Goal: Transaction & Acquisition: Book appointment/travel/reservation

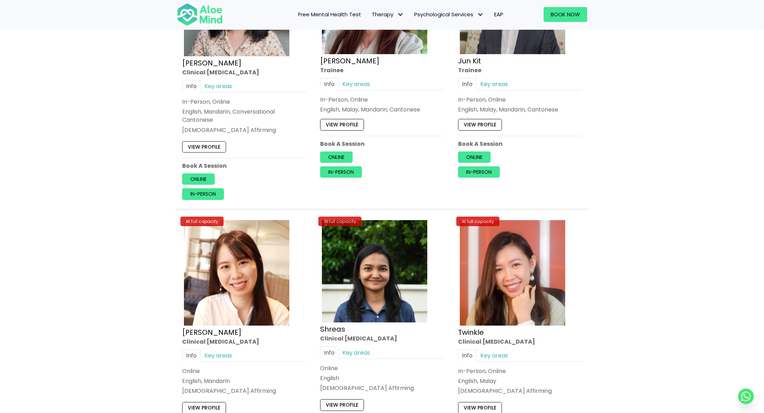
scroll to position [307, 0]
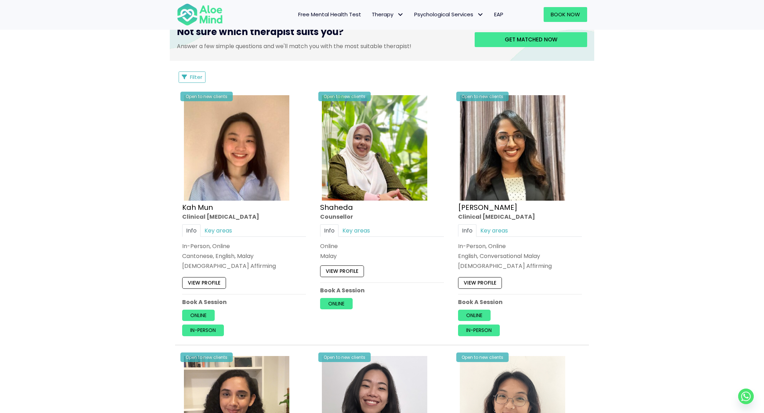
click at [203, 322] on div "Online In-person" at bounding box center [244, 323] width 124 height 27
click at [203, 328] on link "In-person" at bounding box center [203, 330] width 42 height 11
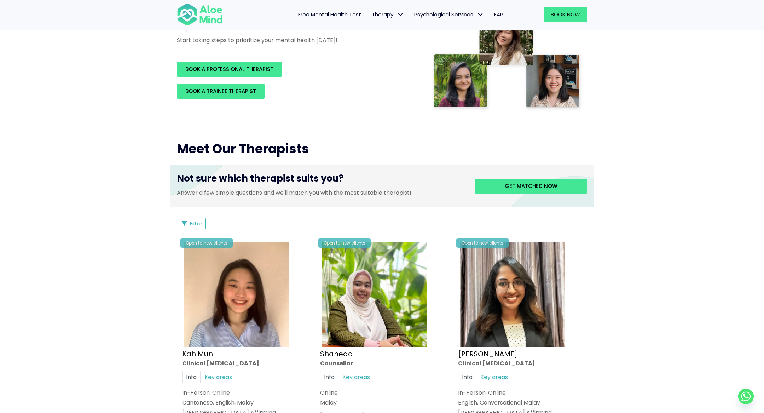
scroll to position [1364, 0]
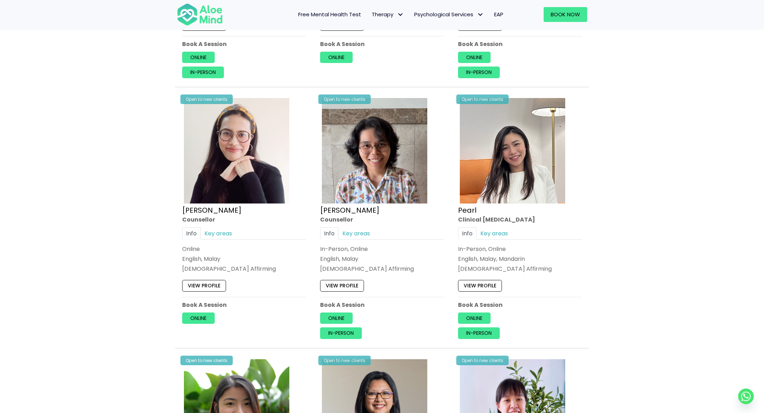
click at [348, 335] on div "Open to new clients Nur Zafeera Counsellor Info Key areas In-Person, Online Eng…" at bounding box center [382, 217] width 134 height 253
click at [348, 333] on link "In-person" at bounding box center [341, 332] width 42 height 11
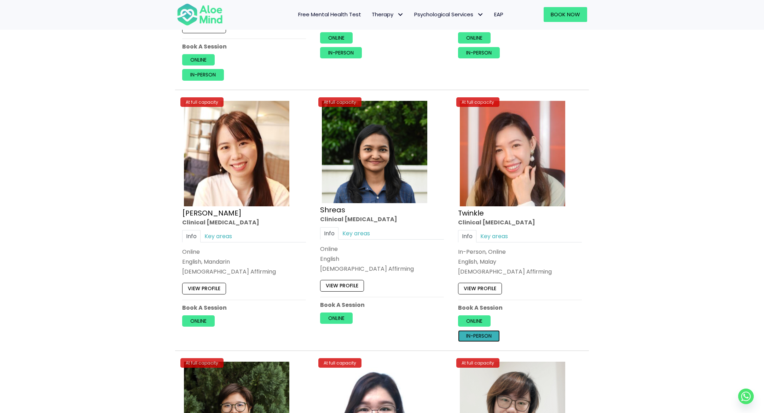
click at [480, 331] on link "In-person" at bounding box center [479, 335] width 42 height 11
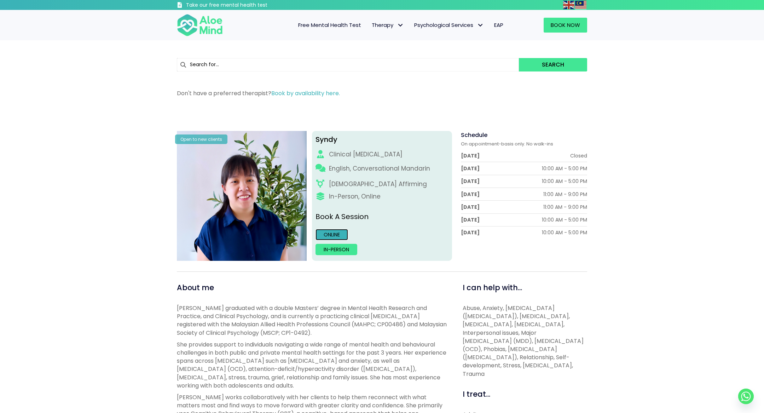
click at [333, 235] on link "Online" at bounding box center [332, 234] width 33 height 11
click at [333, 252] on link "In-person" at bounding box center [337, 249] width 42 height 11
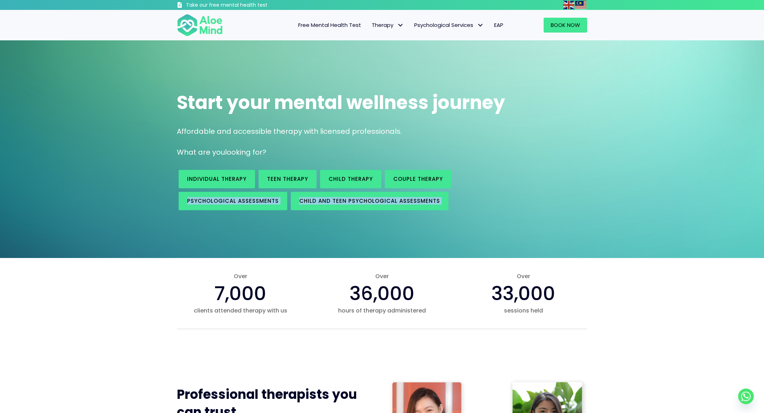
drag, startPoint x: 346, startPoint y: 153, endPoint x: 505, endPoint y: 200, distance: 166.0
click at [505, 200] on div "Start your mental wellness journey Affordable and accessible therapy with licen…" at bounding box center [382, 149] width 764 height 218
click at [496, 230] on div "Start your mental wellness journey Affordable and accessible therapy with licen…" at bounding box center [382, 149] width 764 height 218
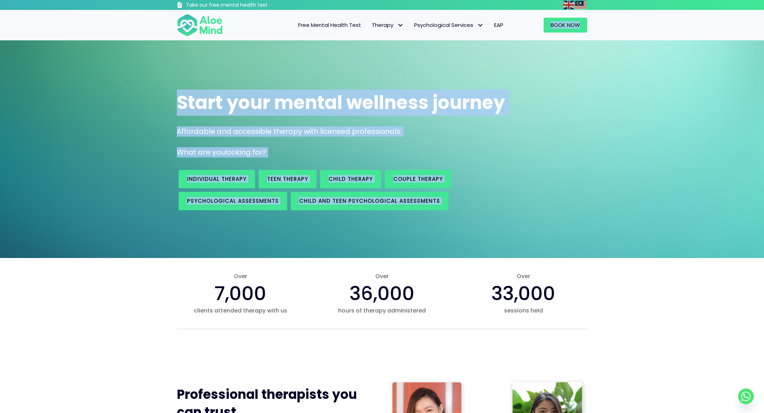
drag, startPoint x: 496, startPoint y: 230, endPoint x: 496, endPoint y: 36, distance: 194.6
click at [485, 99] on span "Start your mental wellness journey" at bounding box center [341, 103] width 328 height 26
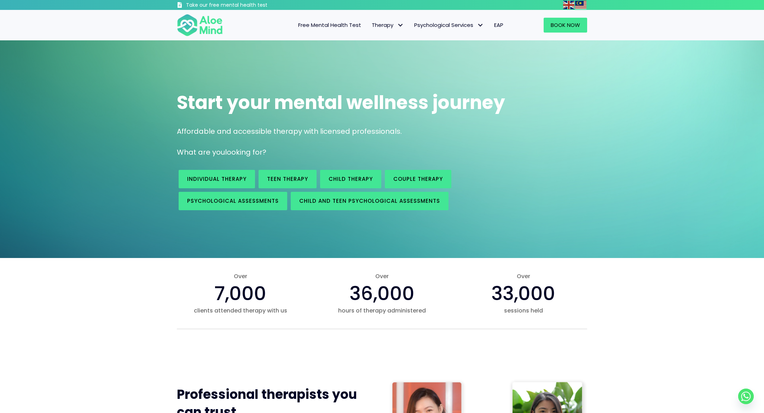
click at [347, 25] on span "Free Mental Health Test" at bounding box center [329, 24] width 63 height 7
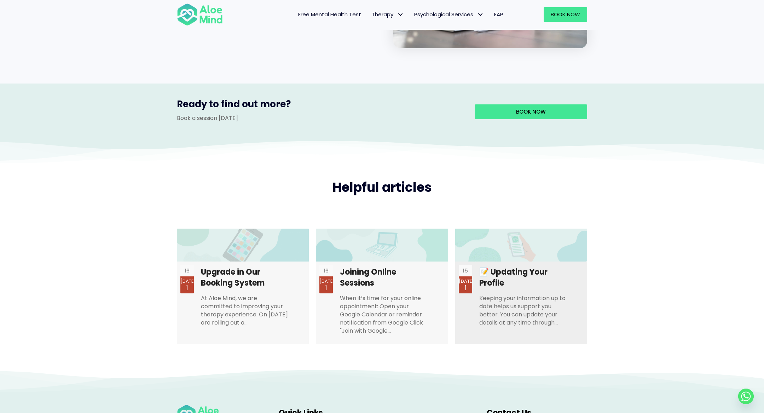
scroll to position [1424, 0]
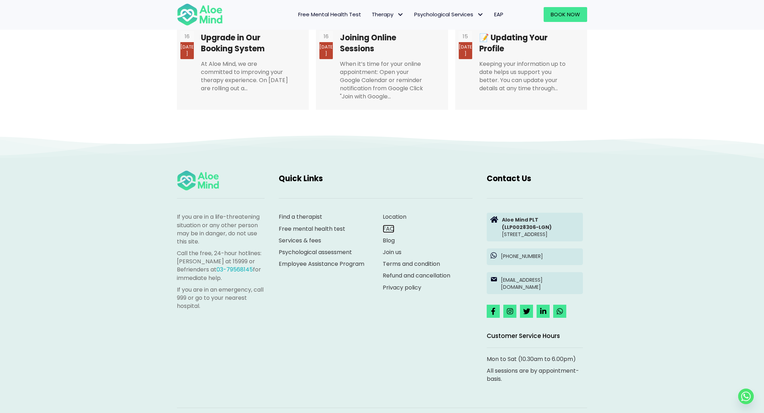
click at [387, 225] on link "FAQ" at bounding box center [389, 229] width 12 height 8
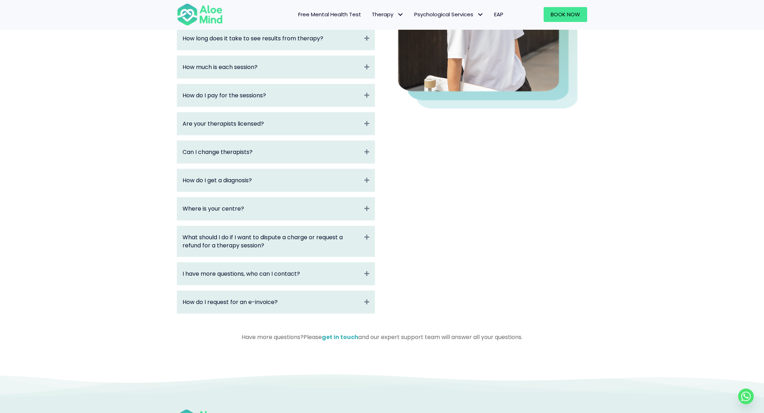
scroll to position [226, 0]
click at [311, 269] on link "I have more questions, who can I contact?" at bounding box center [272, 273] width 178 height 8
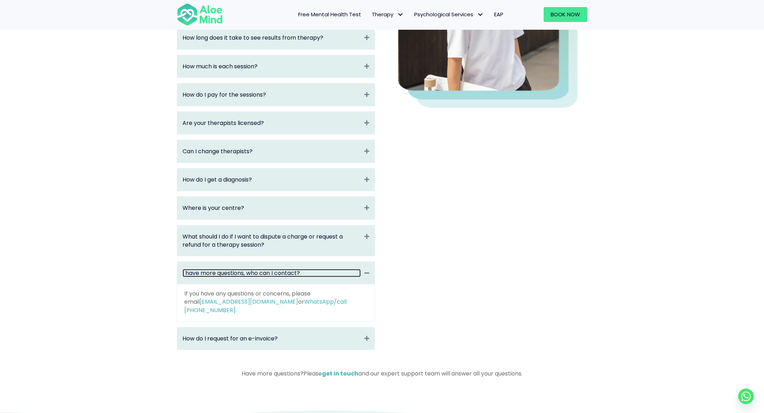
click at [311, 269] on link "I have more questions, who can I contact?" at bounding box center [272, 273] width 178 height 8
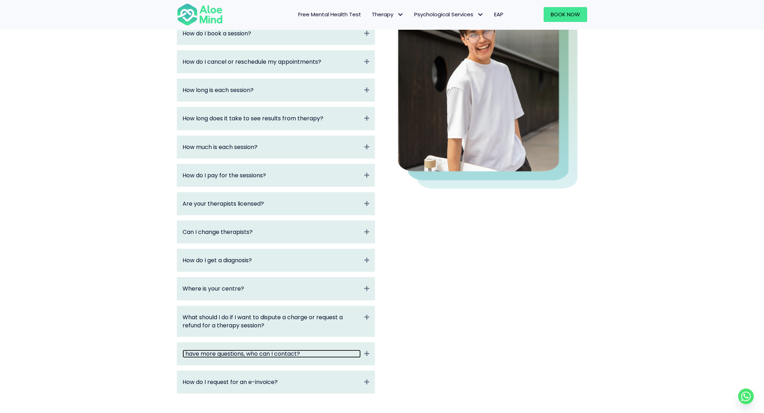
scroll to position [0, 0]
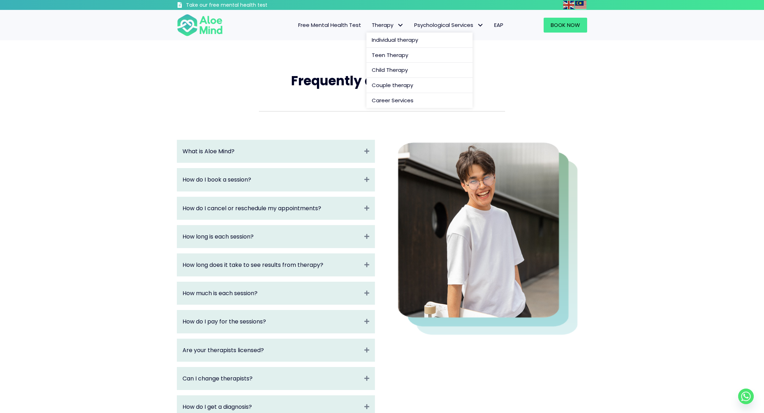
click at [385, 26] on span "Therapy" at bounding box center [388, 24] width 32 height 7
click at [319, 127] on div at bounding box center [382, 118] width 425 height 29
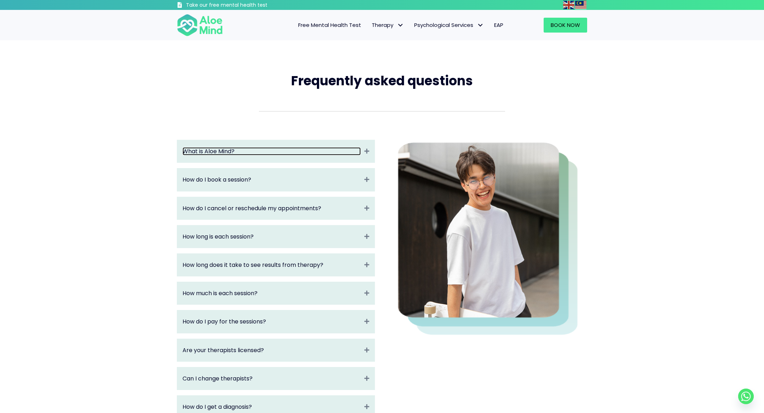
click at [317, 150] on link "What is Aloe Mind?" at bounding box center [272, 151] width 178 height 8
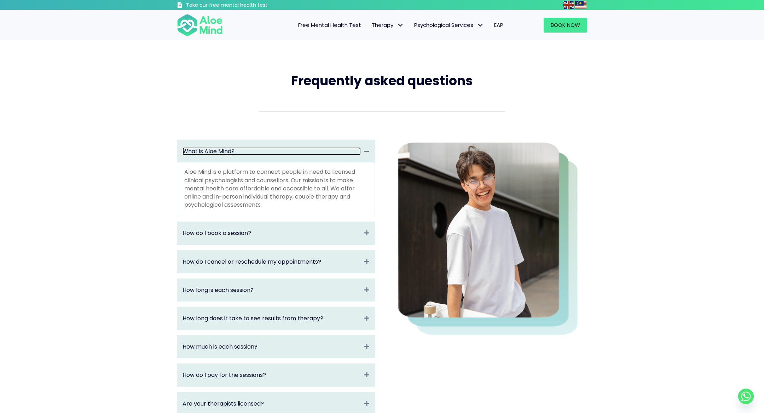
click at [317, 150] on link "What is Aloe Mind?" at bounding box center [272, 151] width 178 height 8
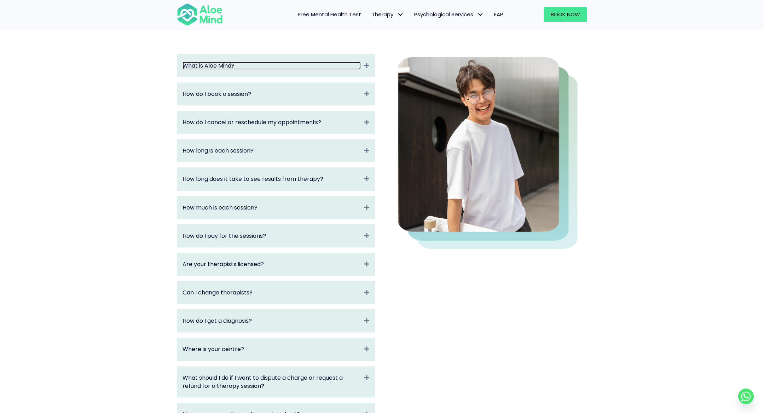
scroll to position [84, 0]
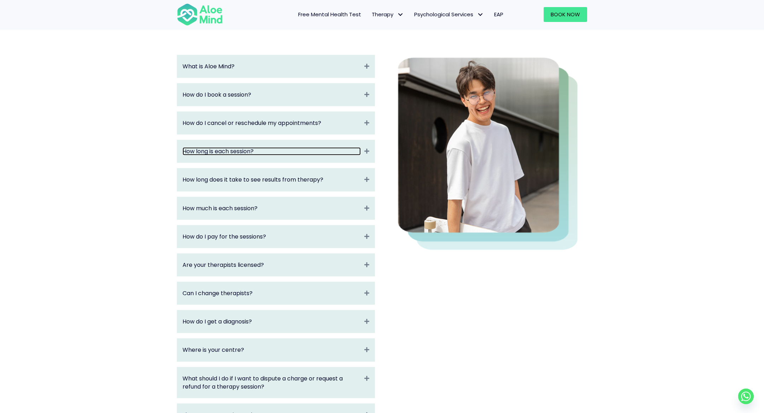
click at [294, 154] on link "How long is each session?" at bounding box center [272, 151] width 178 height 8
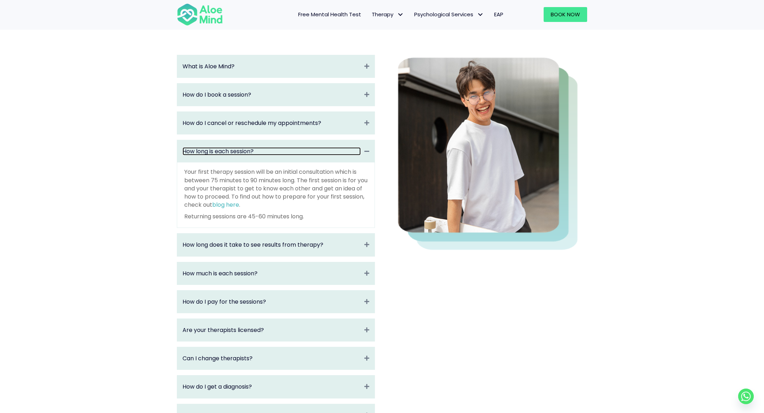
click at [294, 154] on link "How long is each session?" at bounding box center [272, 151] width 178 height 8
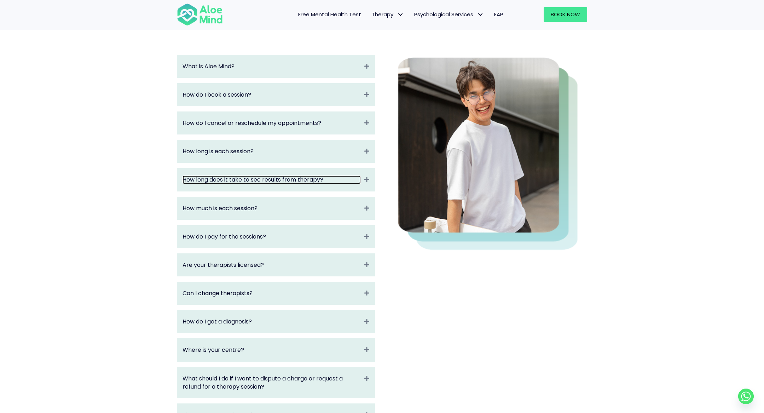
click at [292, 180] on link "How long does it take to see results from therapy?" at bounding box center [272, 180] width 178 height 8
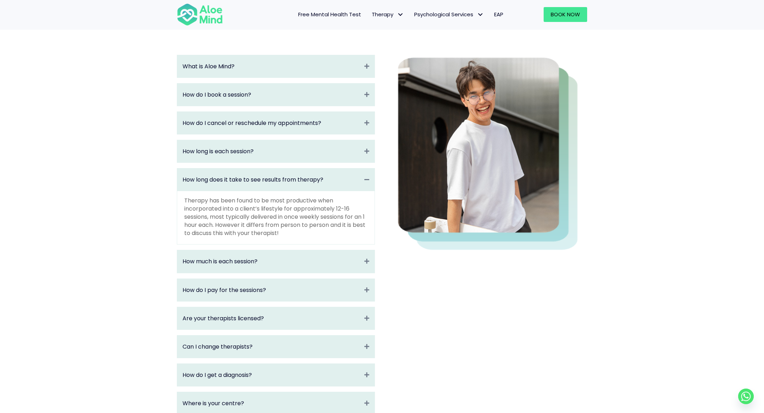
click at [275, 219] on p "Therapy has been found to be most productive when incorporated into a client’s …" at bounding box center [275, 216] width 183 height 41
drag, startPoint x: 187, startPoint y: 211, endPoint x: 223, endPoint y: 221, distance: 36.8
click at [223, 221] on p "Therapy has been found to be most productive when incorporated into a client’s …" at bounding box center [275, 216] width 183 height 41
drag, startPoint x: 218, startPoint y: 226, endPoint x: 199, endPoint y: 222, distance: 19.8
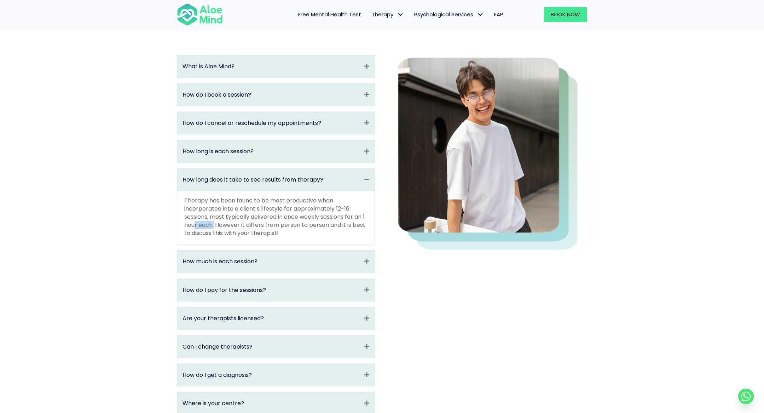
click at [199, 222] on p "Therapy has been found to be most productive when incorporated into a client’s …" at bounding box center [275, 216] width 183 height 41
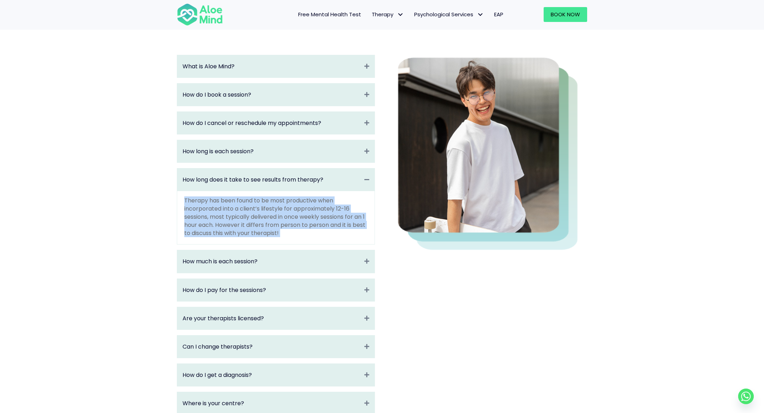
click at [199, 222] on p "Therapy has been found to be most productive when incorporated into a client’s …" at bounding box center [275, 216] width 183 height 41
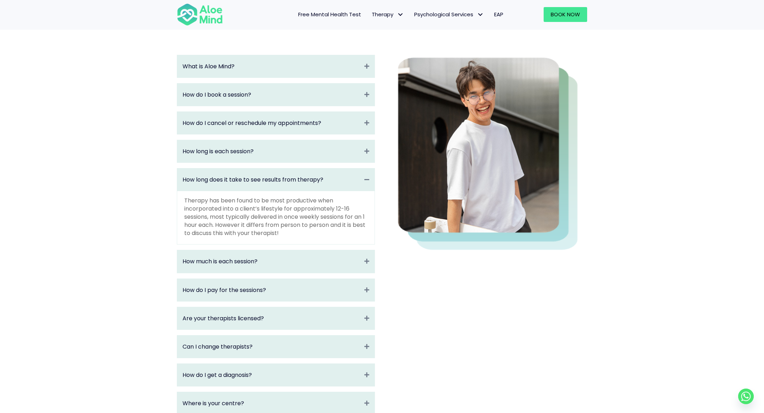
click at [303, 214] on p "Therapy has been found to be most productive when incorporated into a client’s …" at bounding box center [275, 216] width 183 height 41
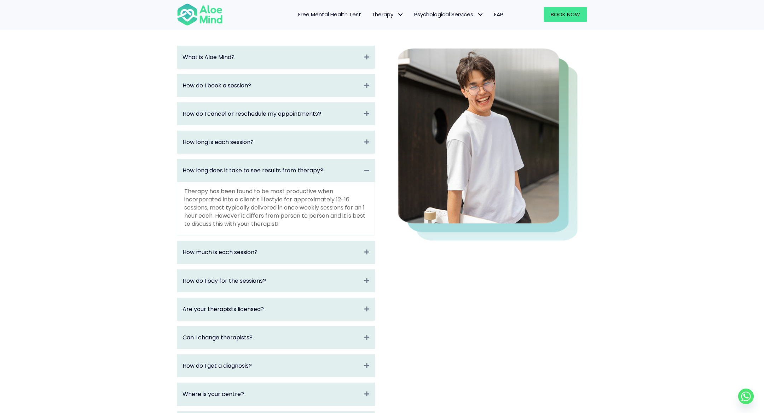
scroll to position [0, 0]
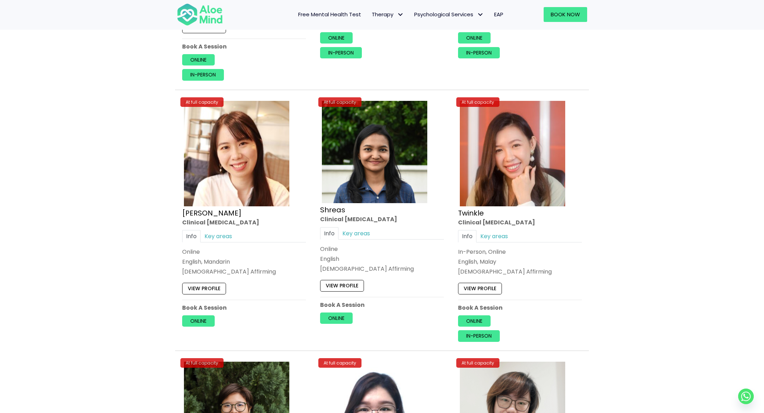
scroll to position [307, 0]
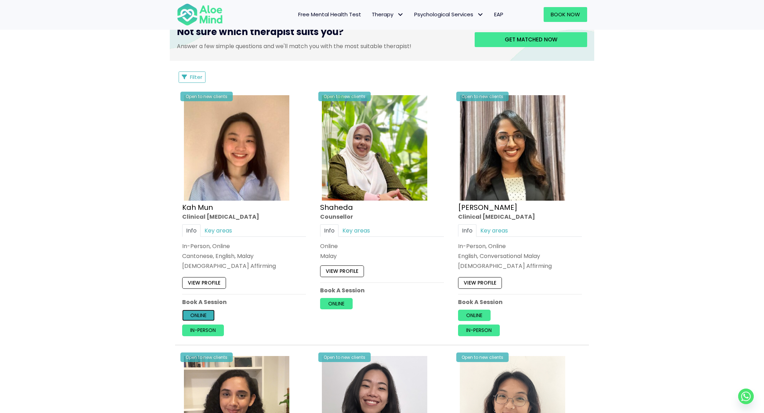
click at [208, 313] on link "Online" at bounding box center [198, 315] width 33 height 11
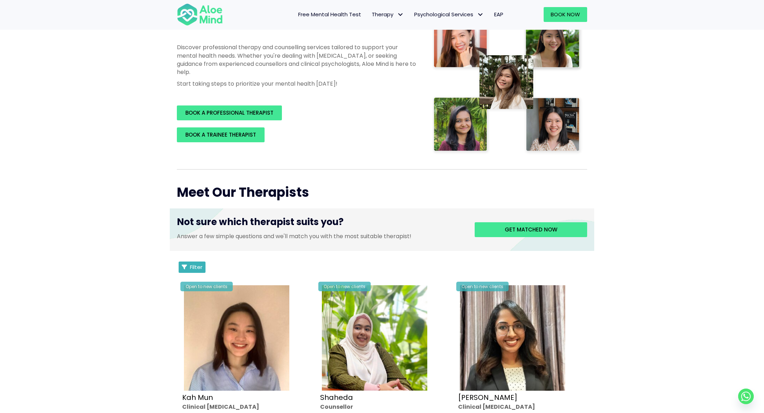
click at [186, 267] on icon "Filter Listings" at bounding box center [184, 266] width 5 height 5
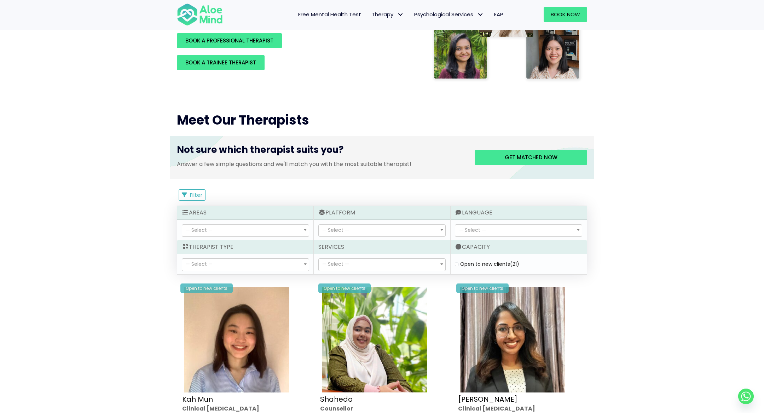
scroll to position [190, 0]
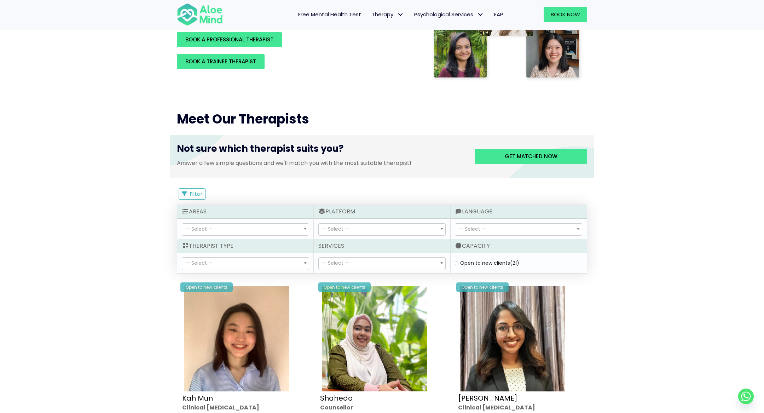
click at [460, 261] on label "Open to new clients (21)" at bounding box center [489, 262] width 59 height 7
click at [457, 261] on clients "Open to new clients (21)" at bounding box center [457, 263] width 4 height 5
checkbox clients "true"
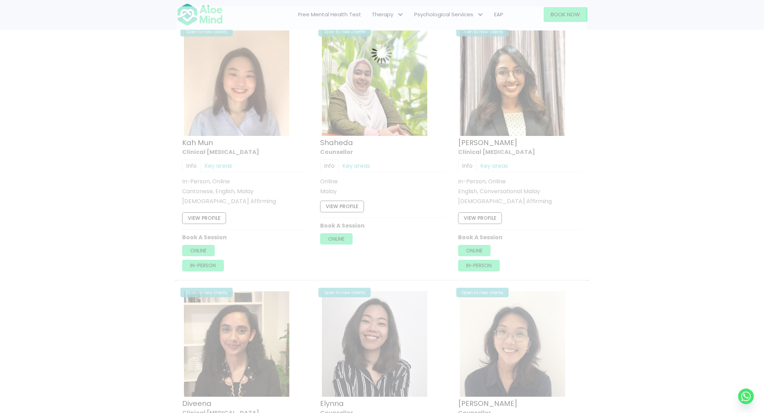
scroll to position [378, 0]
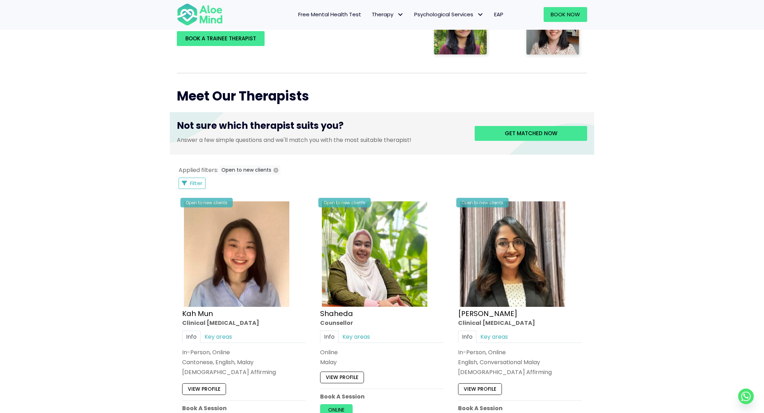
scroll to position [174, 0]
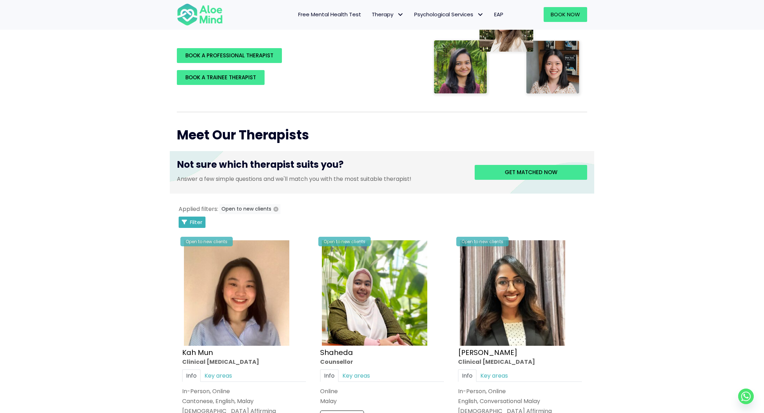
click at [195, 223] on span "Filter" at bounding box center [196, 221] width 12 height 7
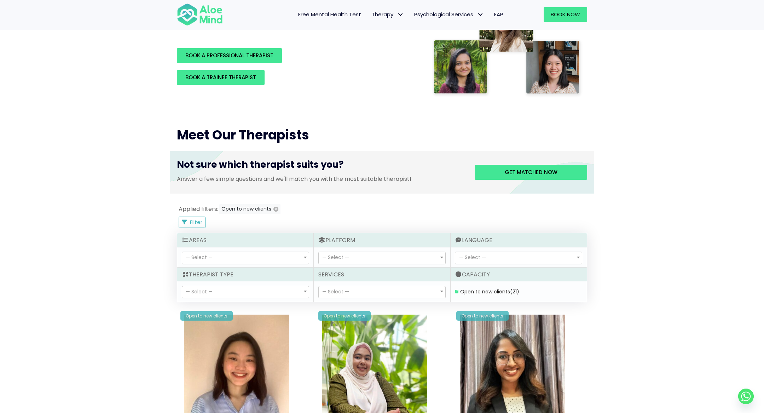
click at [226, 255] on span "— Select —" at bounding box center [245, 258] width 127 height 12
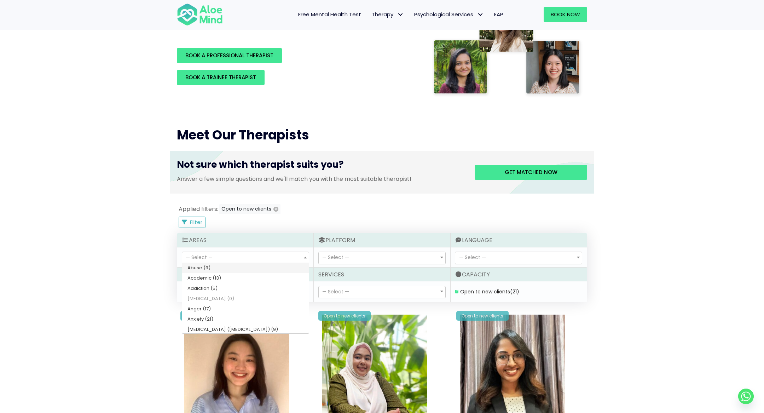
click at [226, 255] on span "— Select —" at bounding box center [245, 258] width 127 height 12
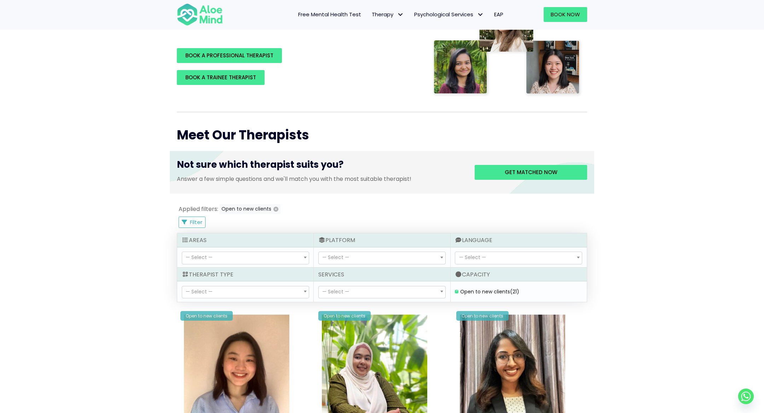
click at [386, 257] on span "— Select —" at bounding box center [382, 258] width 127 height 12
select select "72"
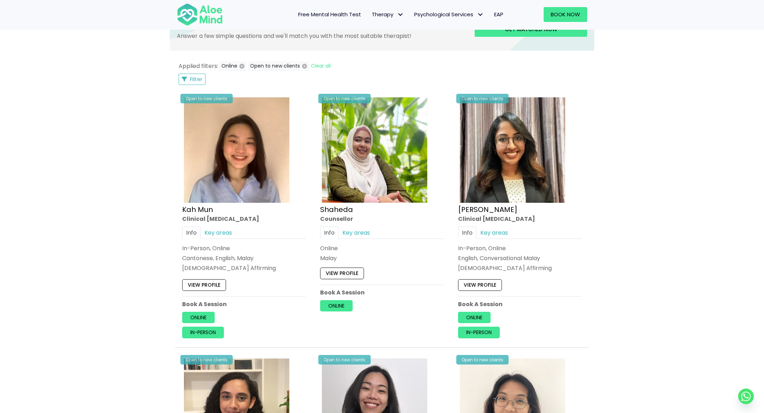
scroll to position [225, 0]
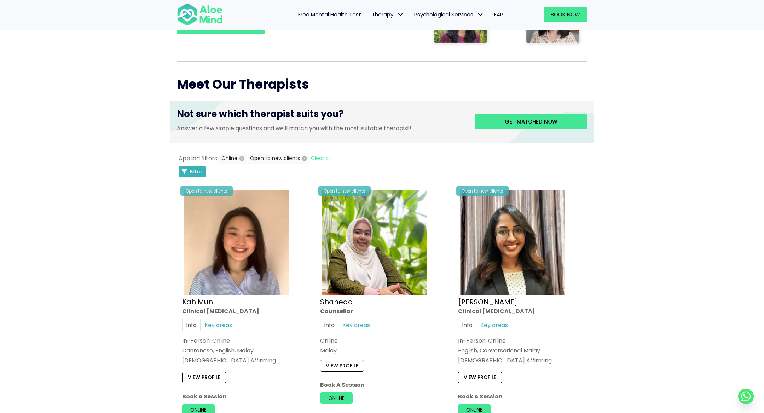
click at [195, 176] on button "Filter" at bounding box center [192, 171] width 27 height 11
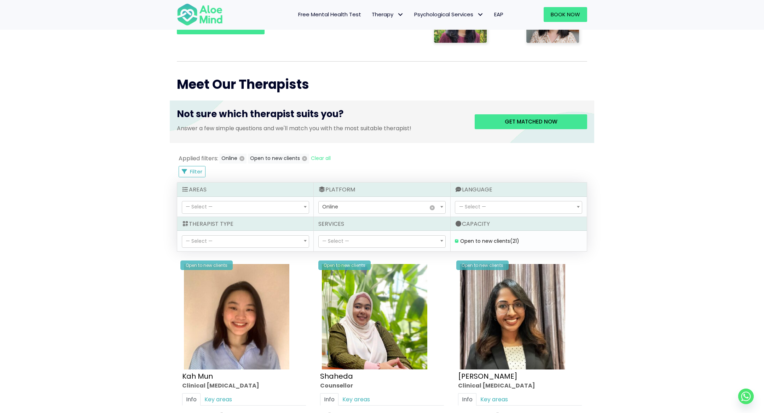
click at [265, 242] on span "— Select —" at bounding box center [245, 242] width 127 height 12
click at [265, 240] on span "— Select —" at bounding box center [245, 242] width 127 height 12
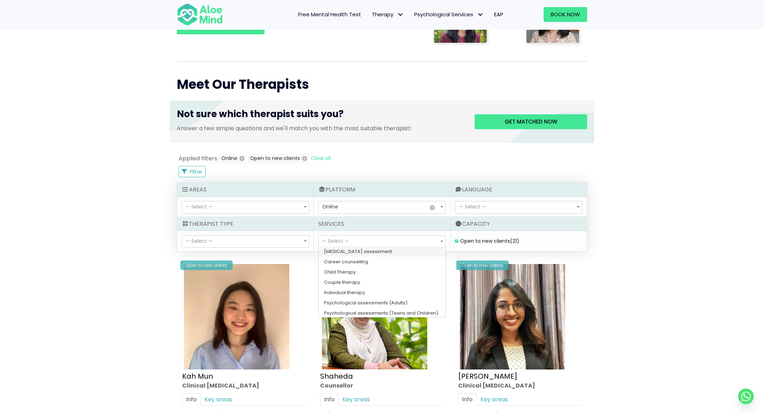
click at [393, 238] on span "— Select —" at bounding box center [382, 242] width 127 height 12
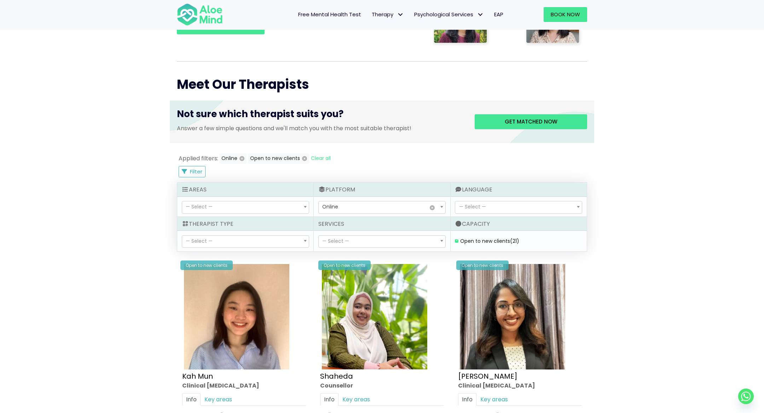
click at [393, 238] on span "— Select —" at bounding box center [382, 242] width 127 height 12
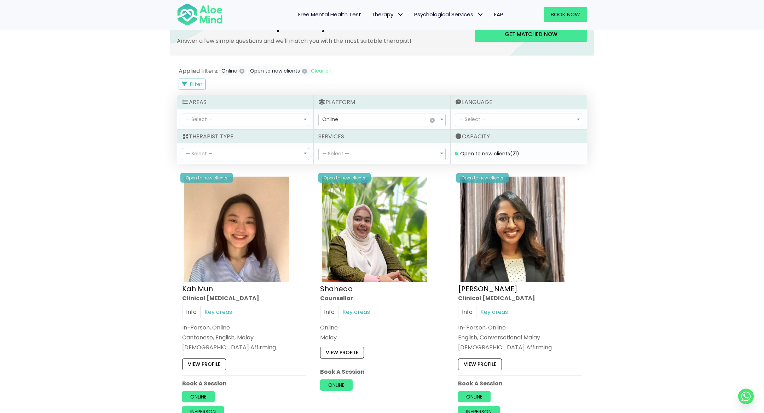
scroll to position [313, 0]
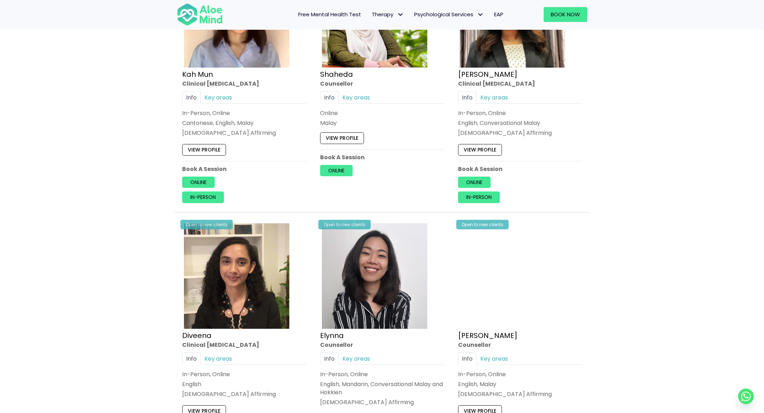
scroll to position [207, 0]
